Goal: Find contact information: Find contact information

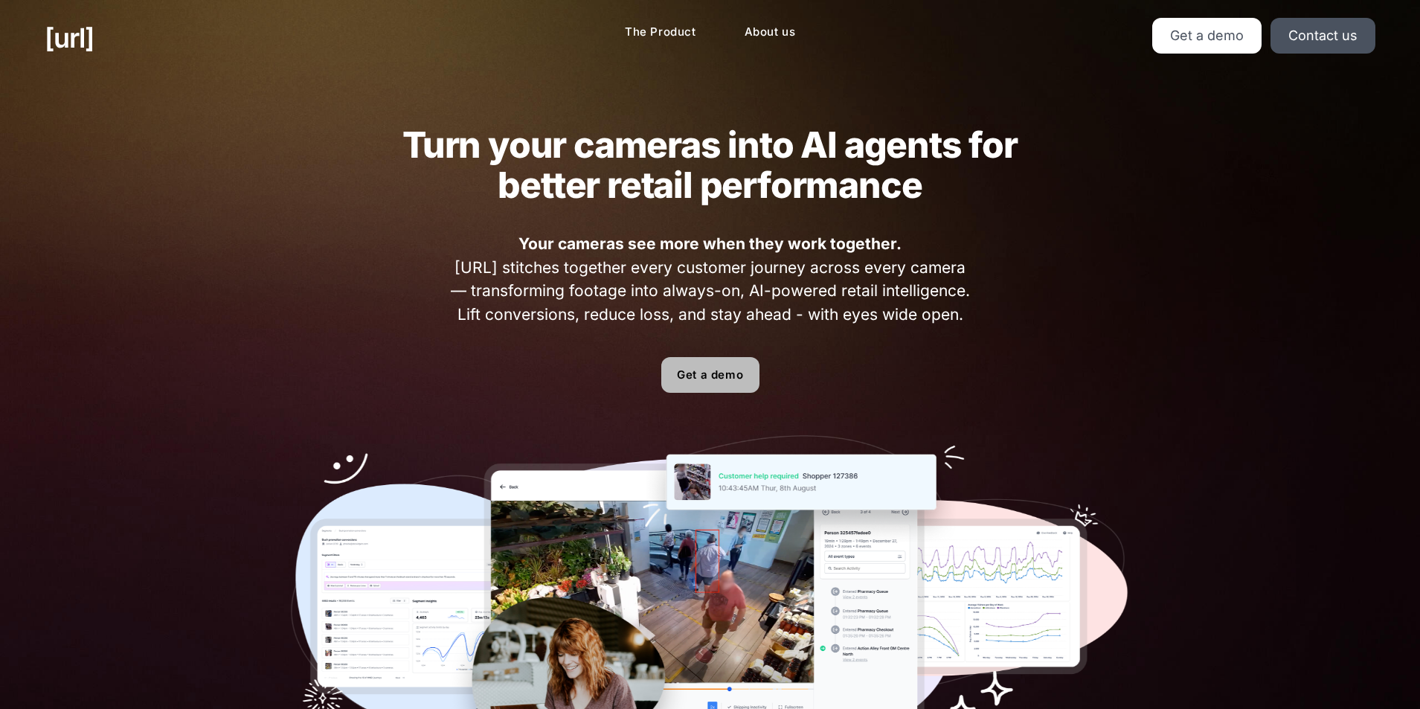
click at [753, 373] on link "Get a demo" at bounding box center [710, 375] width 98 height 36
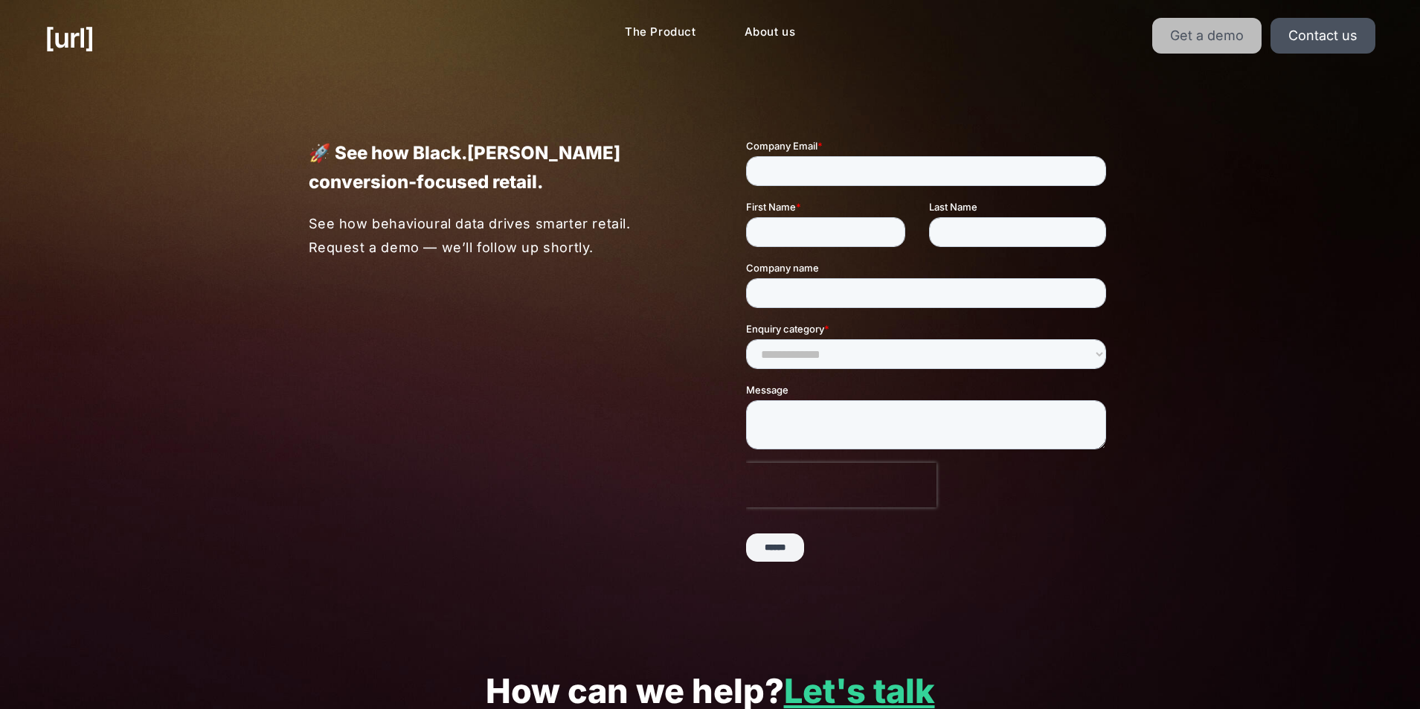
click at [1250, 48] on link "Get a demo" at bounding box center [1206, 36] width 109 height 36
click at [1245, 36] on link "Get a demo" at bounding box center [1206, 36] width 109 height 36
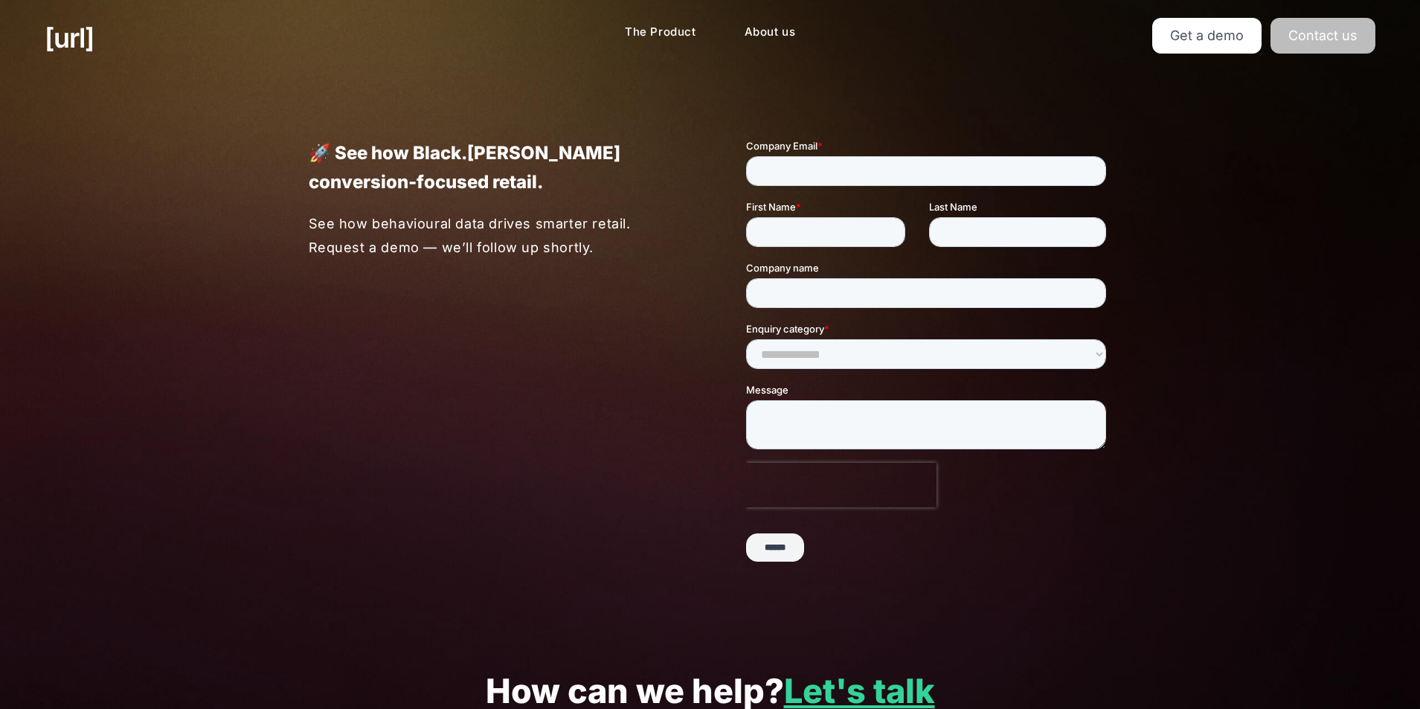
click at [1291, 42] on link "Contact us" at bounding box center [1322, 36] width 105 height 36
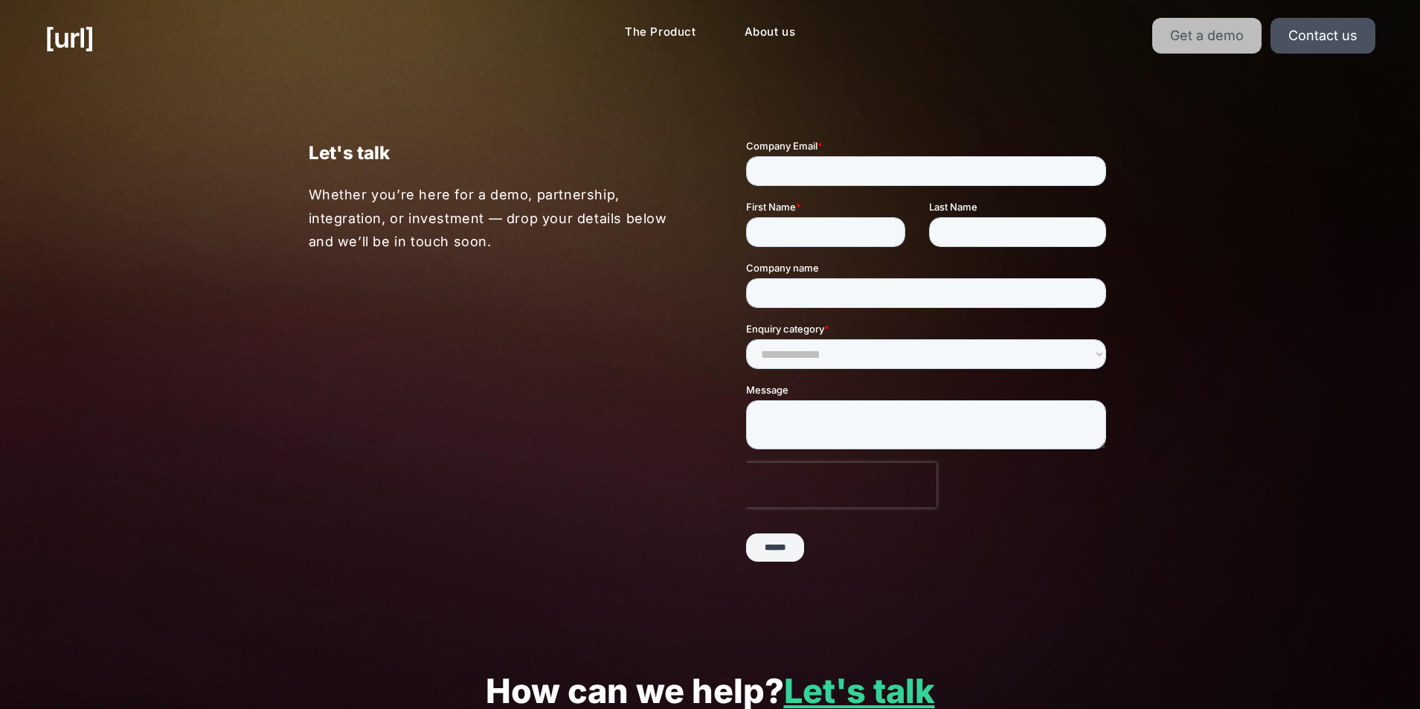
click at [1258, 40] on link "Get a demo" at bounding box center [1206, 36] width 109 height 36
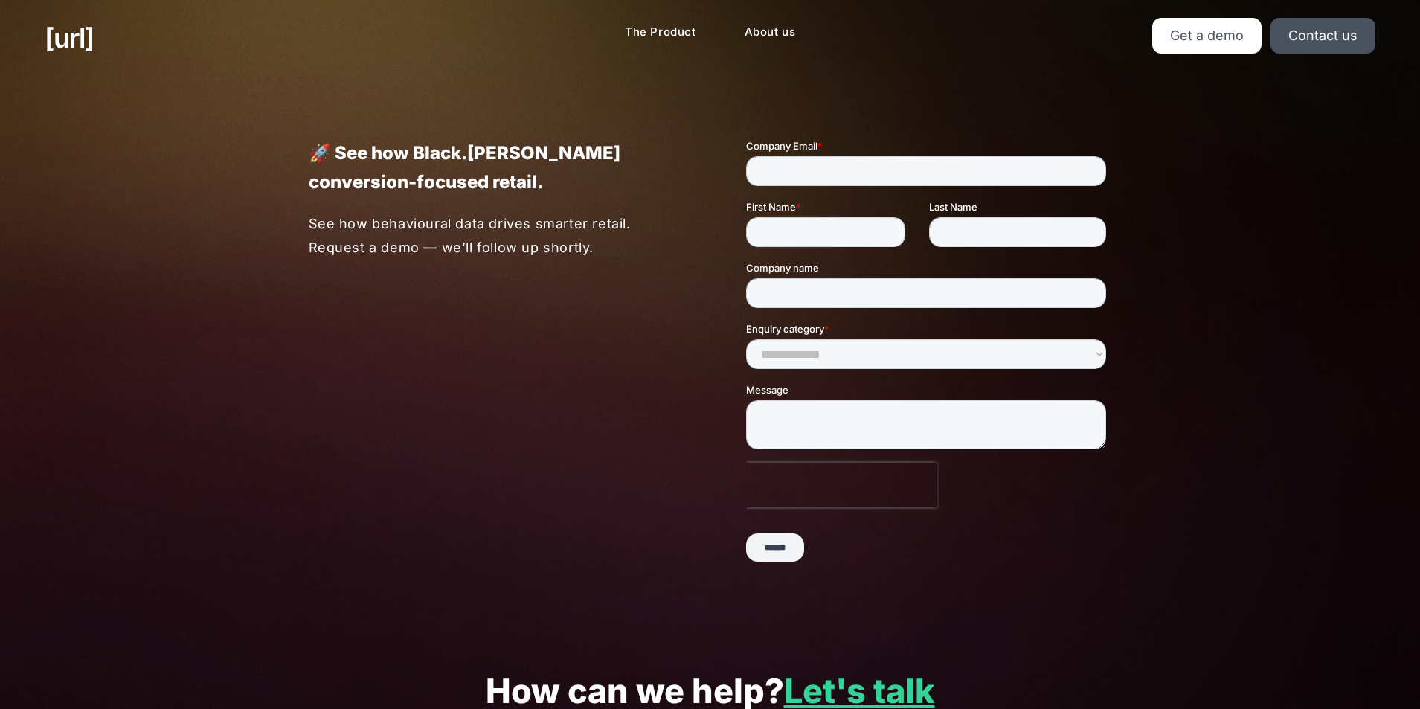
click at [1322, 7] on div "[URL] The Product About us Get a demo Contact us" at bounding box center [710, 38] width 1420 height 76
click at [1303, 28] on link "Contact us" at bounding box center [1322, 36] width 105 height 36
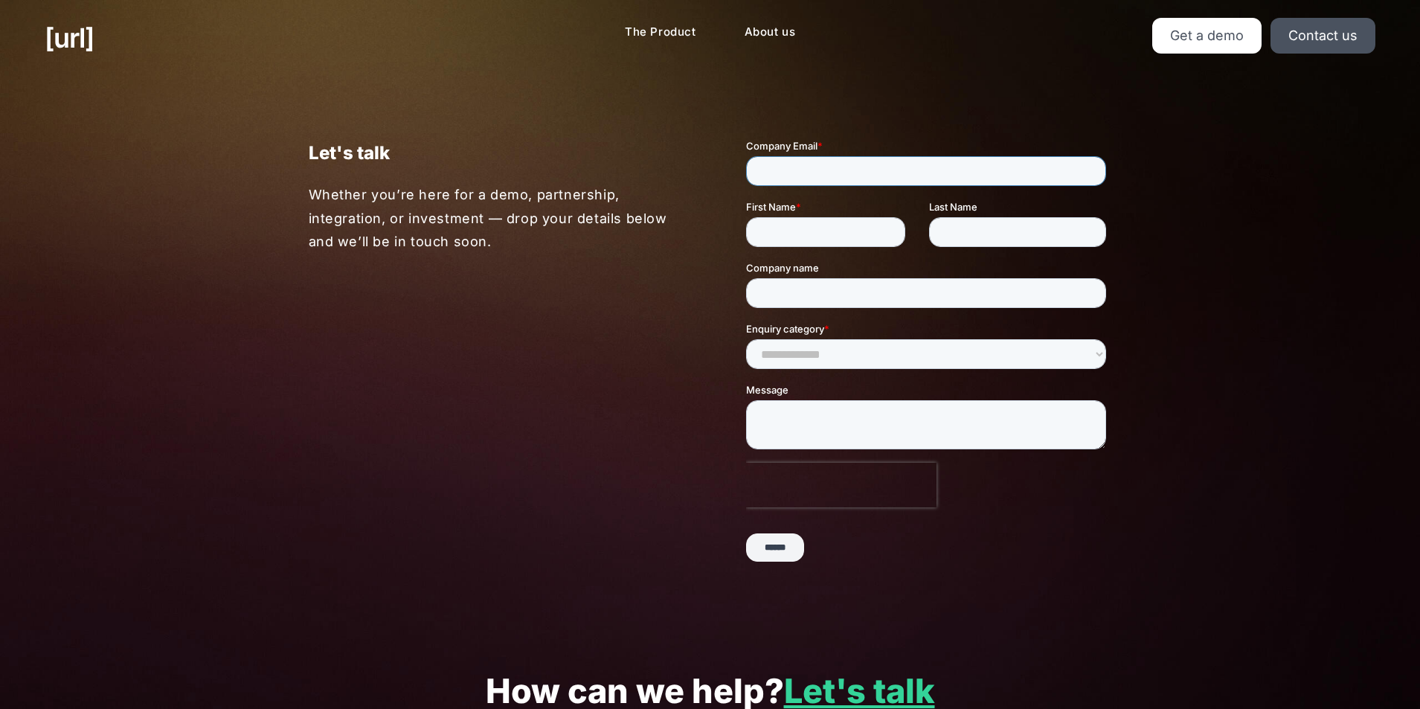
click at [808, 168] on input "Company Email *" at bounding box center [925, 171] width 360 height 30
